Goal: Task Accomplishment & Management: Use online tool/utility

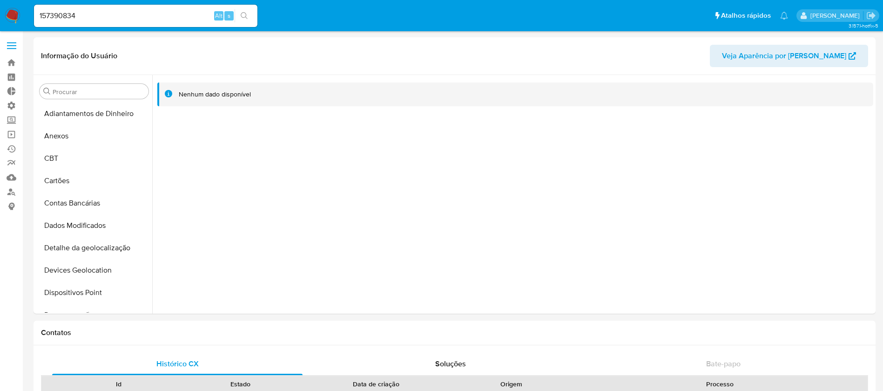
select select "10"
click at [577, 168] on div at bounding box center [512, 194] width 721 height 238
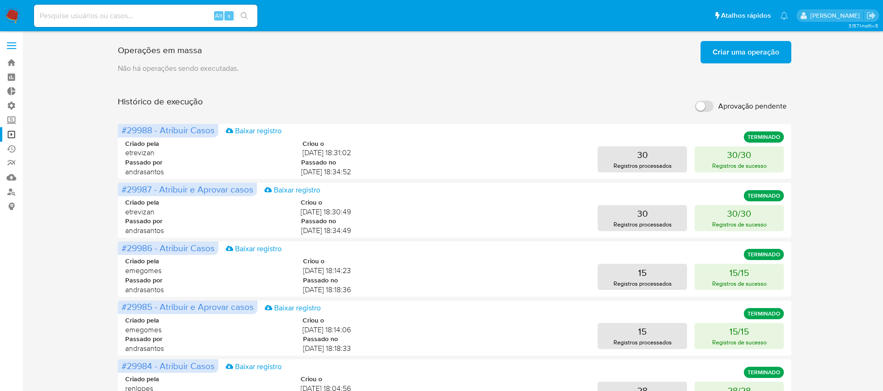
click at [766, 51] on span "Criar uma operação" at bounding box center [746, 52] width 67 height 20
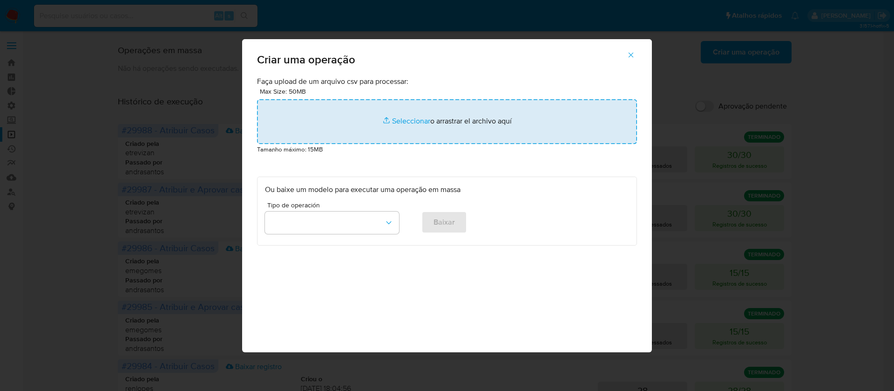
click at [404, 121] on input "file" at bounding box center [447, 121] width 380 height 45
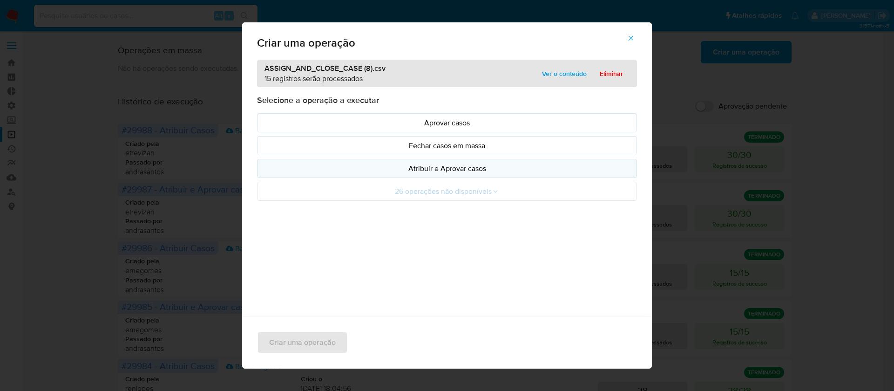
click at [449, 165] on p "Atribuir e Aprovar casos" at bounding box center [447, 168] width 364 height 11
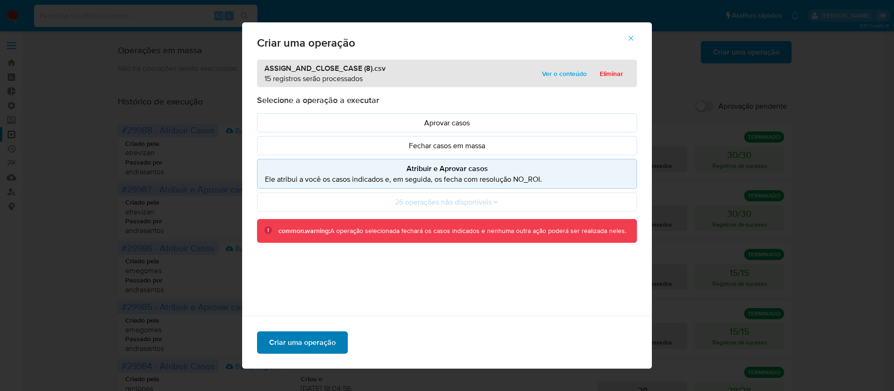
click at [303, 334] on span "Criar uma operação" at bounding box center [302, 342] width 67 height 20
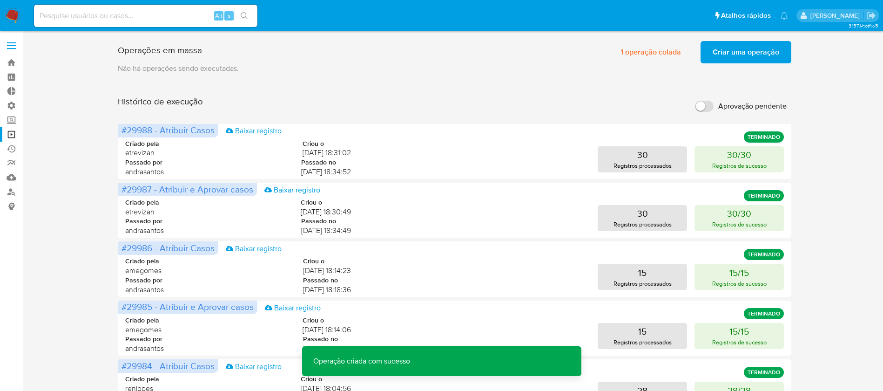
click at [778, 55] on span "Criar uma operação" at bounding box center [746, 52] width 67 height 20
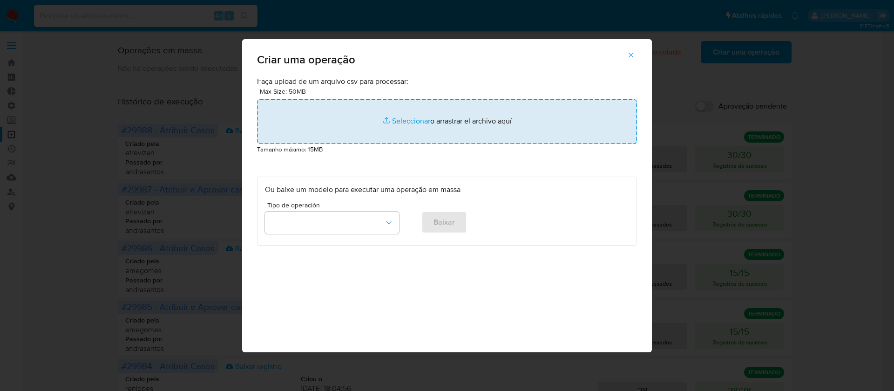
click at [418, 117] on input "file" at bounding box center [447, 121] width 380 height 45
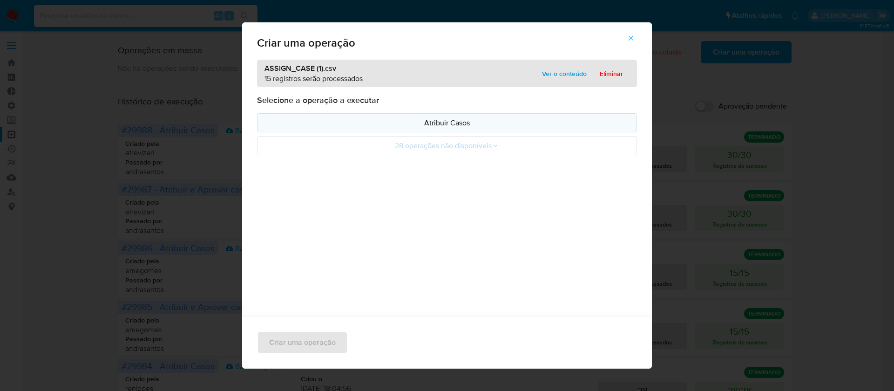
click at [455, 126] on p "Atribuir Casos" at bounding box center [447, 122] width 364 height 11
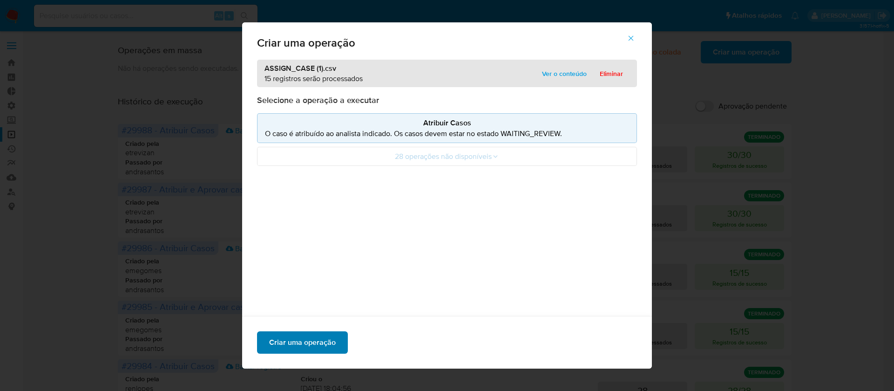
click at [321, 346] on span "Criar uma operação" at bounding box center [302, 342] width 67 height 20
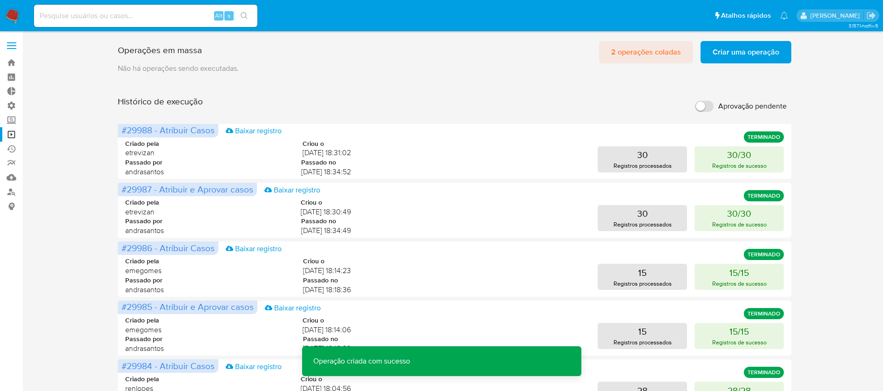
click at [654, 57] on span "2 operações coladas" at bounding box center [646, 52] width 70 height 20
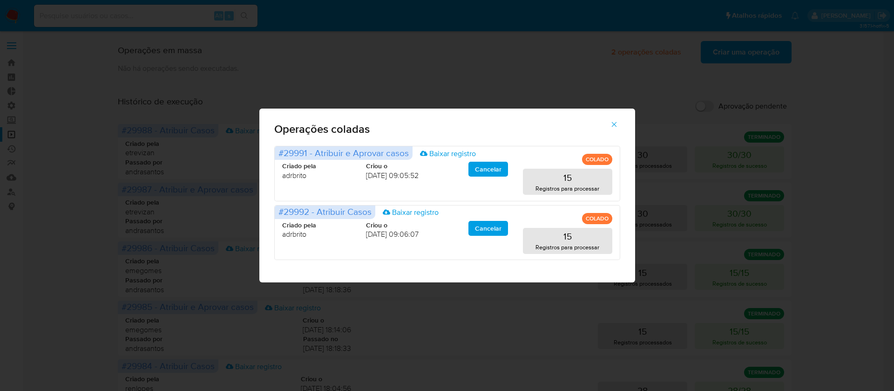
click at [831, 128] on div "Operações coladas #29991 - Atribuir e Aprovar casos Baixar registro COLADO Cria…" at bounding box center [447, 195] width 894 height 391
